Goal: Navigation & Orientation: Go to known website

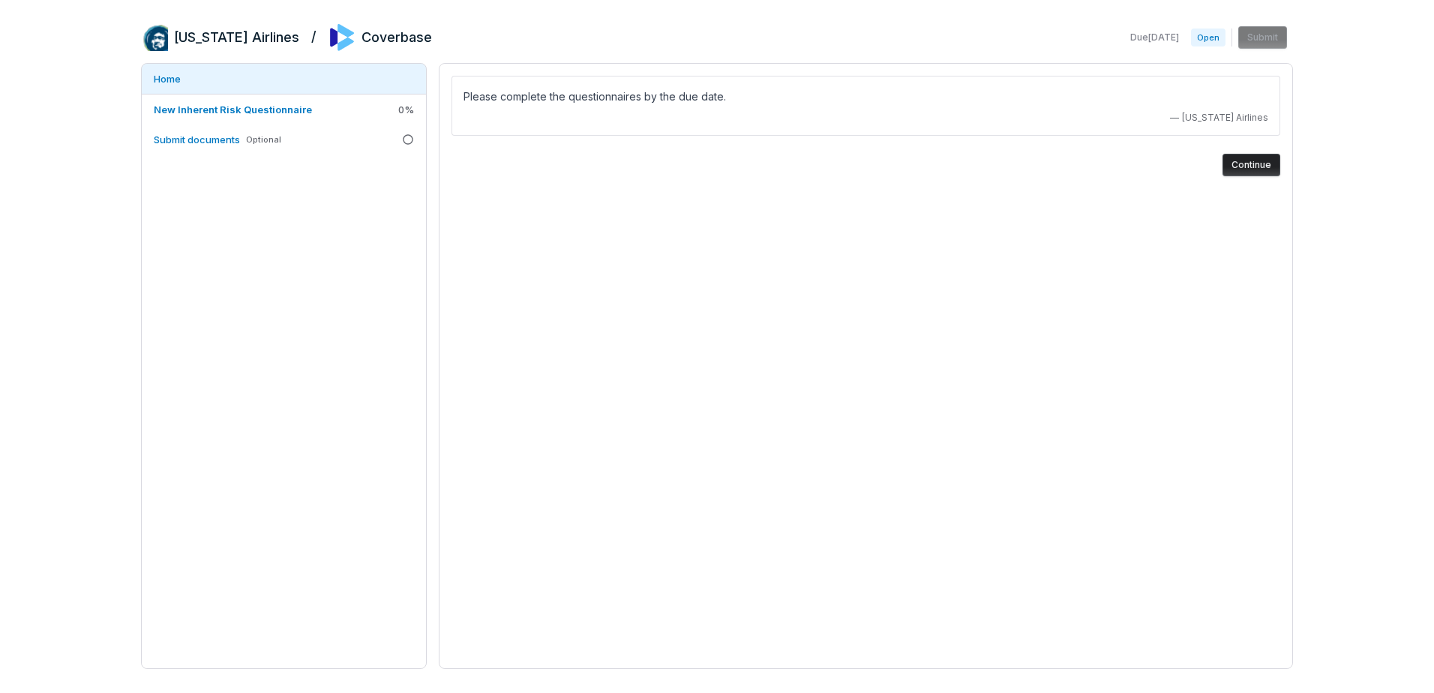
drag, startPoint x: 195, startPoint y: 41, endPoint x: 219, endPoint y: 37, distance: 24.4
click at [195, 41] on h2 "[US_STATE] Airlines" at bounding box center [236, 38] width 125 height 20
click at [329, 29] on span "Coverbase" at bounding box center [381, 37] width 104 height 27
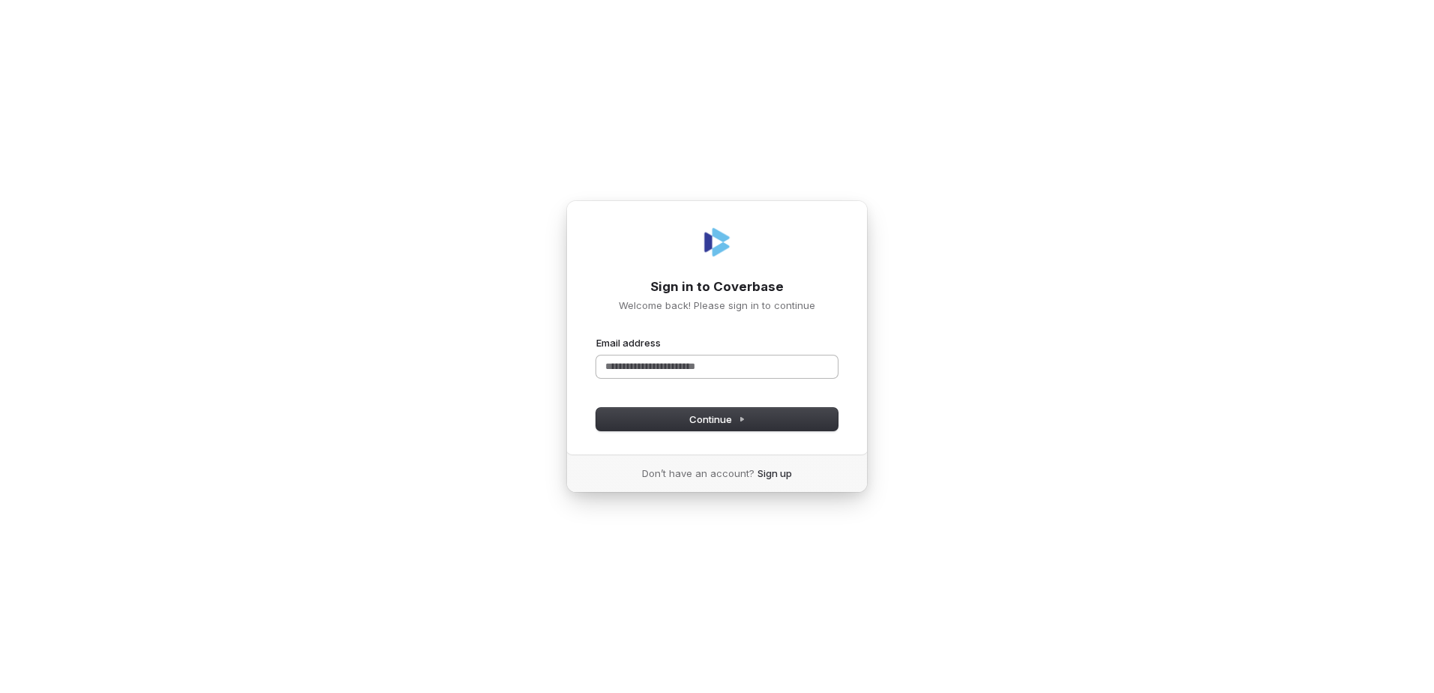
click at [680, 363] on input "Email address" at bounding box center [717, 367] width 242 height 23
click at [877, 296] on div "**********" at bounding box center [717, 346] width 1434 height 693
click at [734, 296] on div "Sign in to Coverbase Welcome back! Please sign in to continue" at bounding box center [717, 295] width 242 height 35
drag, startPoint x: 734, startPoint y: 296, endPoint x: 779, endPoint y: 296, distance: 45.0
click at [779, 296] on div "Sign in to Coverbase Welcome back! Please sign in to continue" at bounding box center [717, 295] width 242 height 35
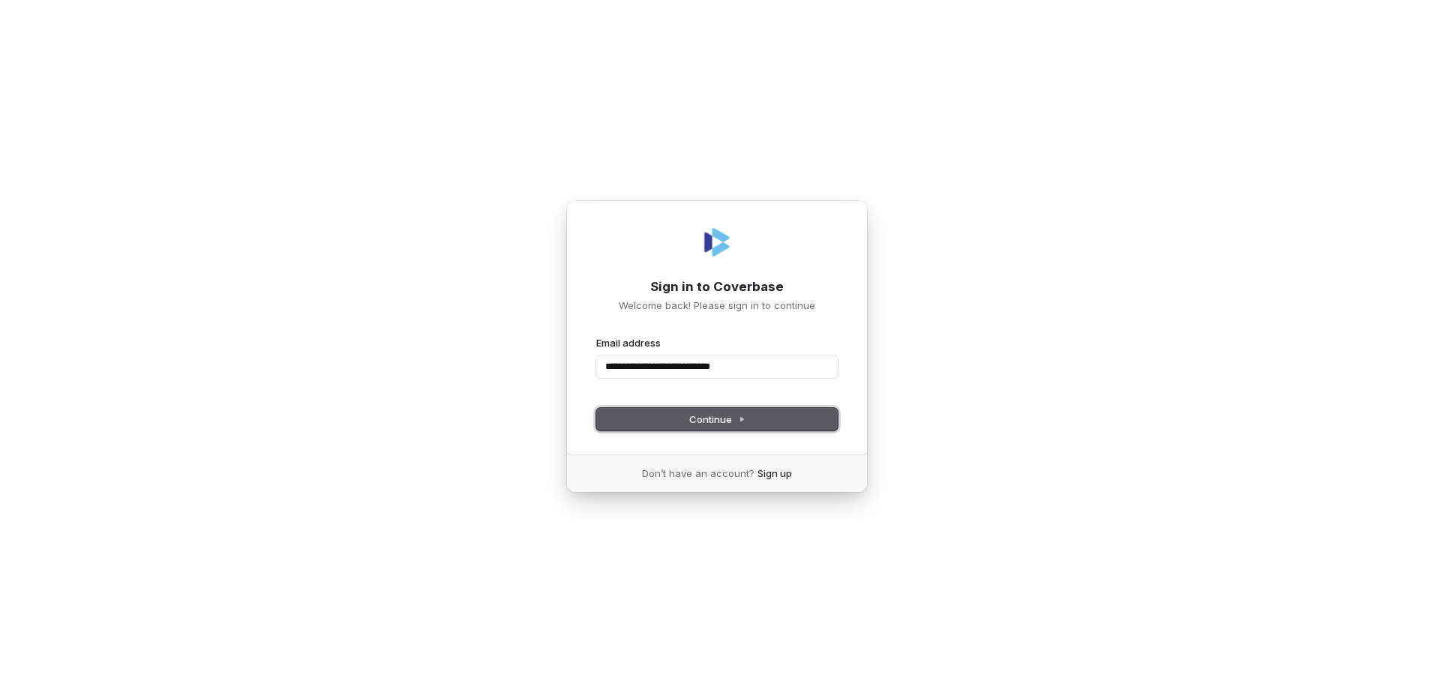
click at [733, 420] on span "Continue" at bounding box center [717, 420] width 56 height 14
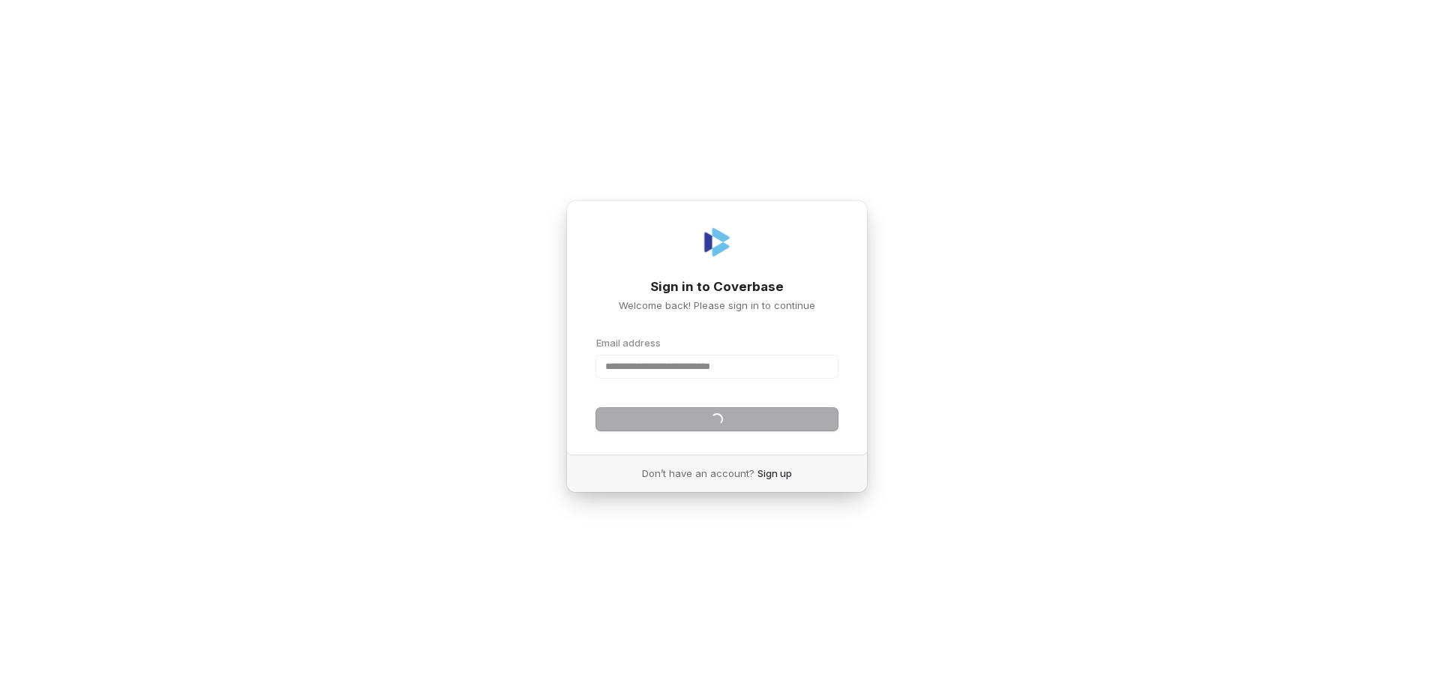
type input "**********"
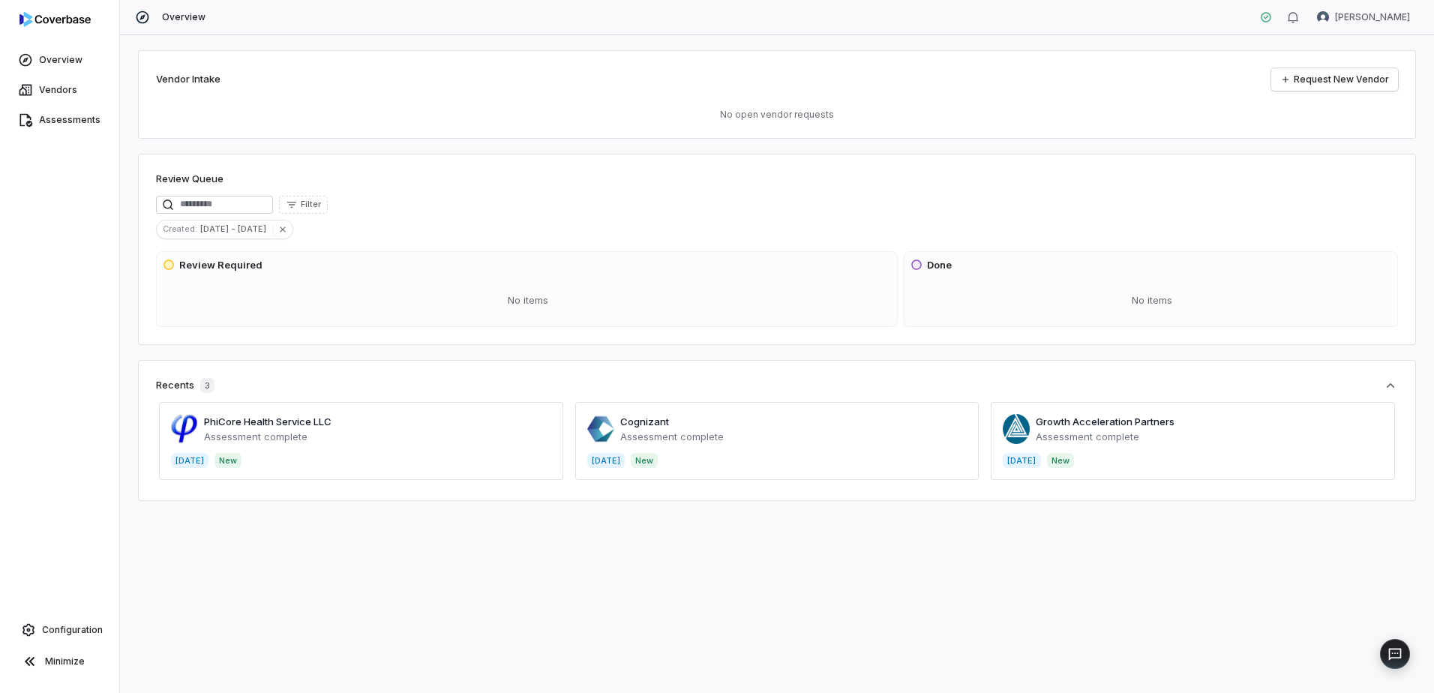
click at [725, 567] on div "Vendor Intake Request New Vendor No open vendor requests Review Queue Filter Cr…" at bounding box center [777, 364] width 1314 height 658
click at [420, 242] on div "Review Queue Filter Created : [DATE] - [DATE] Review Required No items Done No …" at bounding box center [777, 249] width 1278 height 191
drag, startPoint x: 620, startPoint y: 611, endPoint x: 637, endPoint y: 552, distance: 61.5
click at [621, 611] on div "Vendor Intake Request New Vendor No open vendor requests Review Queue Filter Cr…" at bounding box center [777, 364] width 1314 height 658
click at [1394, 16] on html "Overview Vendors Assessments Configuration Minimize Overview [PERSON_NAME] Vend…" at bounding box center [717, 346] width 1434 height 693
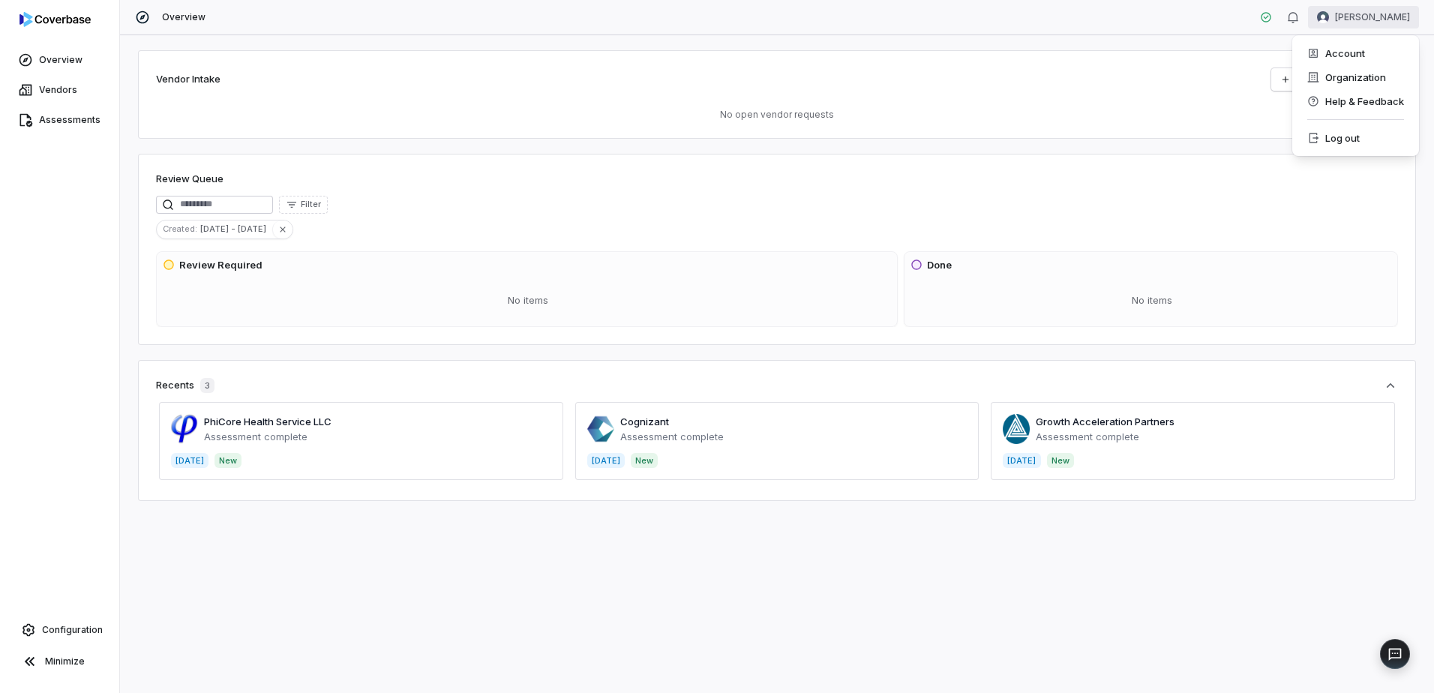
click at [1113, 30] on html "Overview Vendors Assessments Configuration Minimize Overview [PERSON_NAME] Vend…" at bounding box center [717, 346] width 1434 height 693
